Goal: Register for event/course

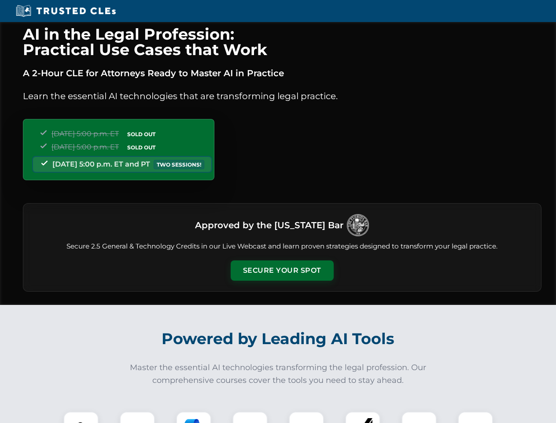
click at [282, 271] on button "Secure Your Spot" at bounding box center [282, 270] width 103 height 20
click at [81, 417] on img at bounding box center [81, 429] width 26 height 26
click at [137, 417] on div at bounding box center [137, 429] width 35 height 35
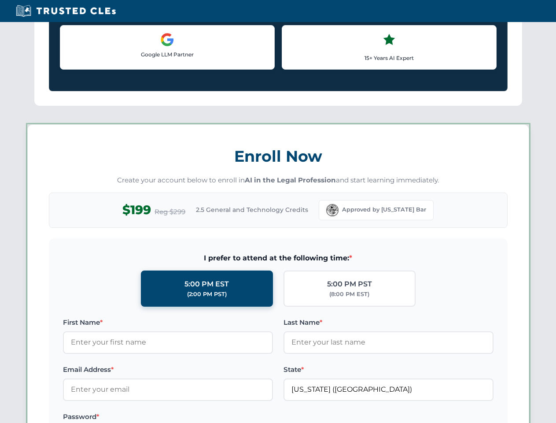
click at [194, 417] on div "AI in the Legal Profession: Practical Use Cases that Work A 2-Hour CLE for Atto…" at bounding box center [278, 412] width 556 height 2061
